Goal: Task Accomplishment & Management: Use online tool/utility

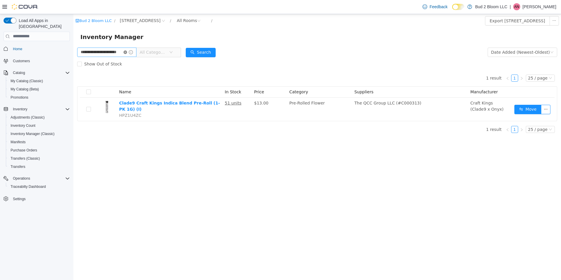
click at [127, 52] on icon "icon: close-circle" at bounding box center [125, 52] width 4 height 4
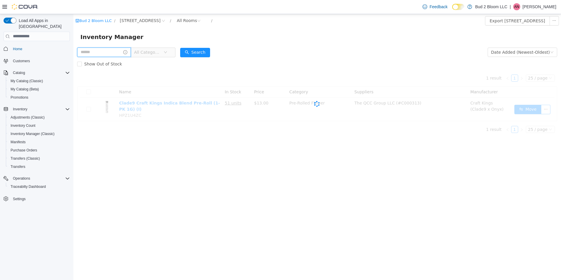
click at [122, 51] on input "text" at bounding box center [104, 51] width 54 height 9
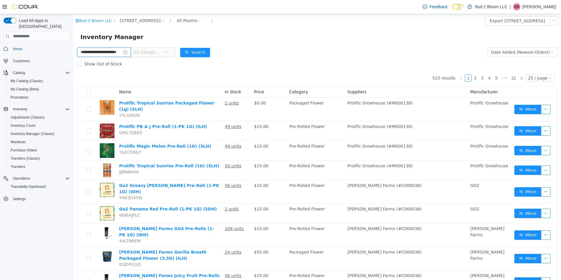
scroll to position [0, 7]
type input "**********"
click at [203, 50] on button "Search" at bounding box center [206, 52] width 30 height 9
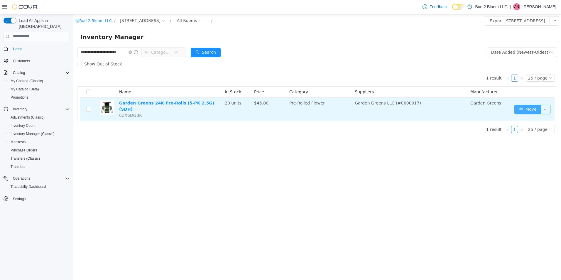
click at [534, 106] on button "Move" at bounding box center [527, 108] width 27 height 9
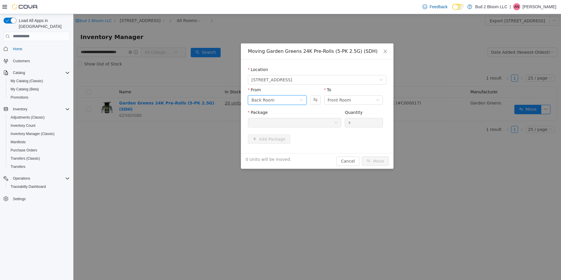
click at [267, 100] on div "Back Room" at bounding box center [262, 99] width 23 height 9
click at [270, 147] on li "DEAL ROOM (PROMO)" at bounding box center [277, 148] width 59 height 9
click at [286, 120] on div at bounding box center [292, 122] width 82 height 9
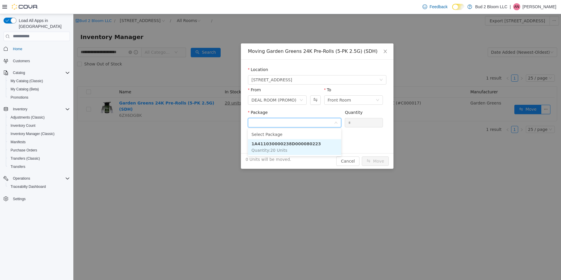
click at [290, 142] on strong "1A411030000238D000080223" at bounding box center [286, 143] width 70 height 5
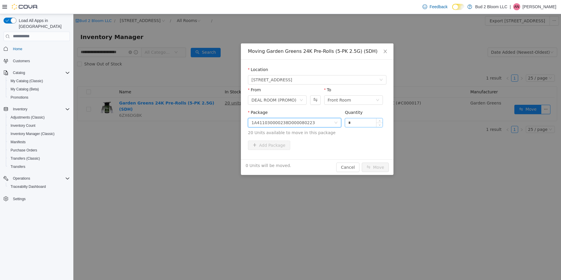
click at [358, 124] on input "*" at bounding box center [364, 122] width 38 height 9
type input "*"
click at [362, 162] on button "Move" at bounding box center [375, 166] width 27 height 9
